Goal: Information Seeking & Learning: Learn about a topic

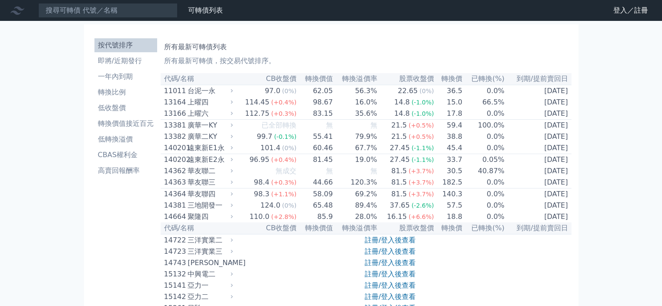
click at [636, 12] on link "登入／註冊" at bounding box center [630, 10] width 49 height 14
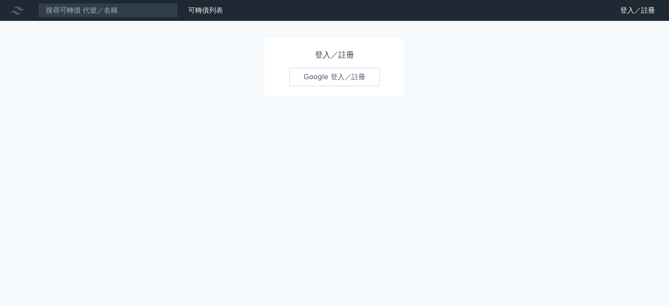
click at [324, 78] on link "Google 登入／註冊" at bounding box center [334, 77] width 91 height 18
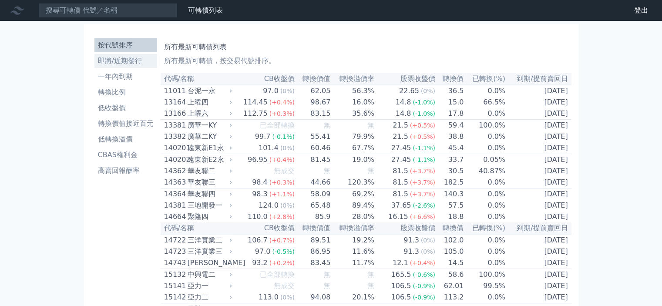
click at [129, 61] on li "即將/近期發行" at bounding box center [125, 61] width 63 height 10
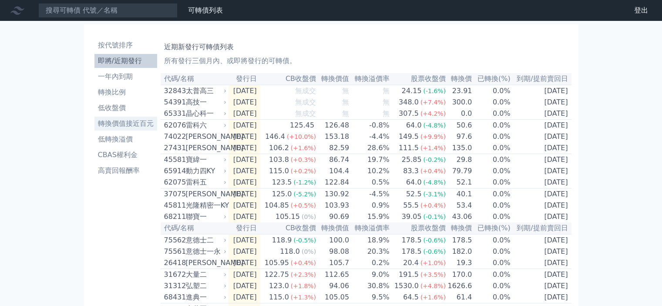
click at [128, 121] on li "轉換價值接近百元" at bounding box center [125, 123] width 63 height 10
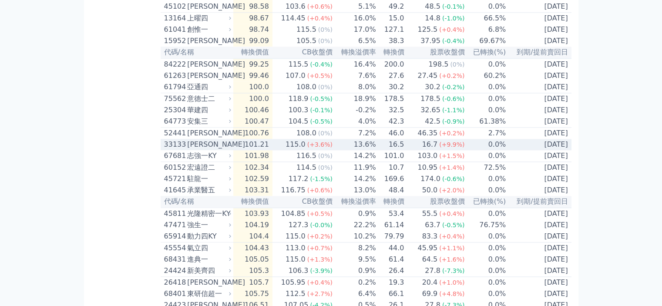
scroll to position [1262, 0]
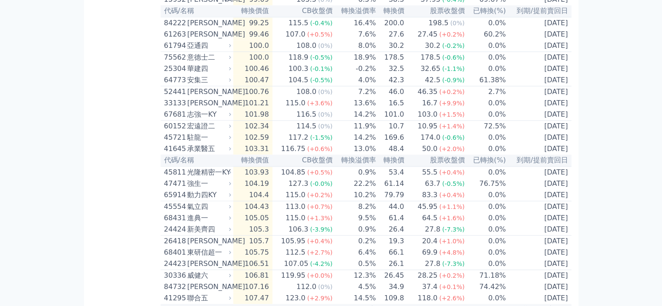
drag, startPoint x: 514, startPoint y: 19, endPoint x: 515, endPoint y: 64, distance: 45.3
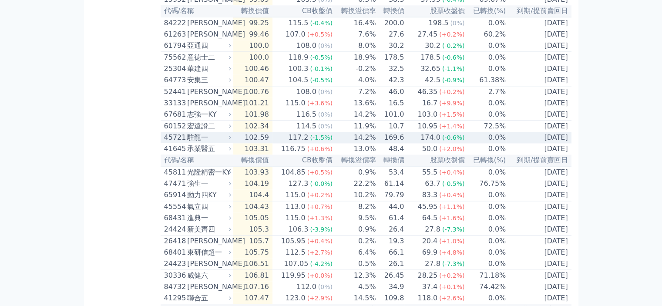
click at [571, 143] on td "[DATE]" at bounding box center [538, 137] width 65 height 11
